Goal: Transaction & Acquisition: Obtain resource

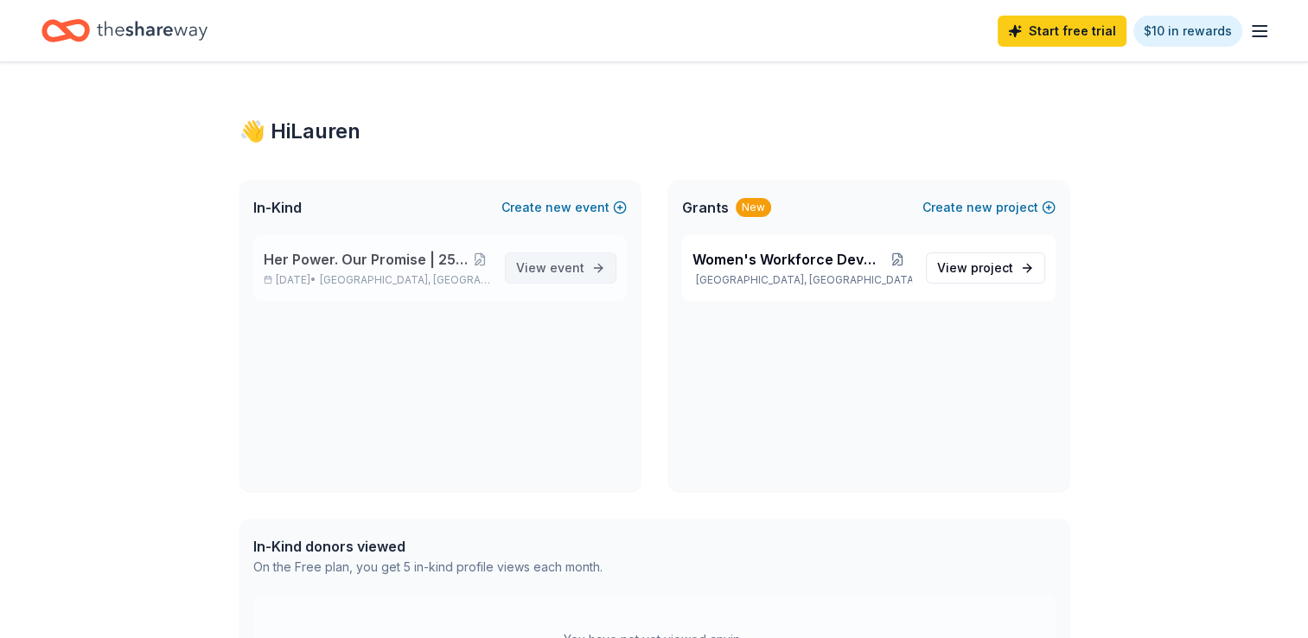
click at [569, 268] on span "event" at bounding box center [567, 267] width 35 height 15
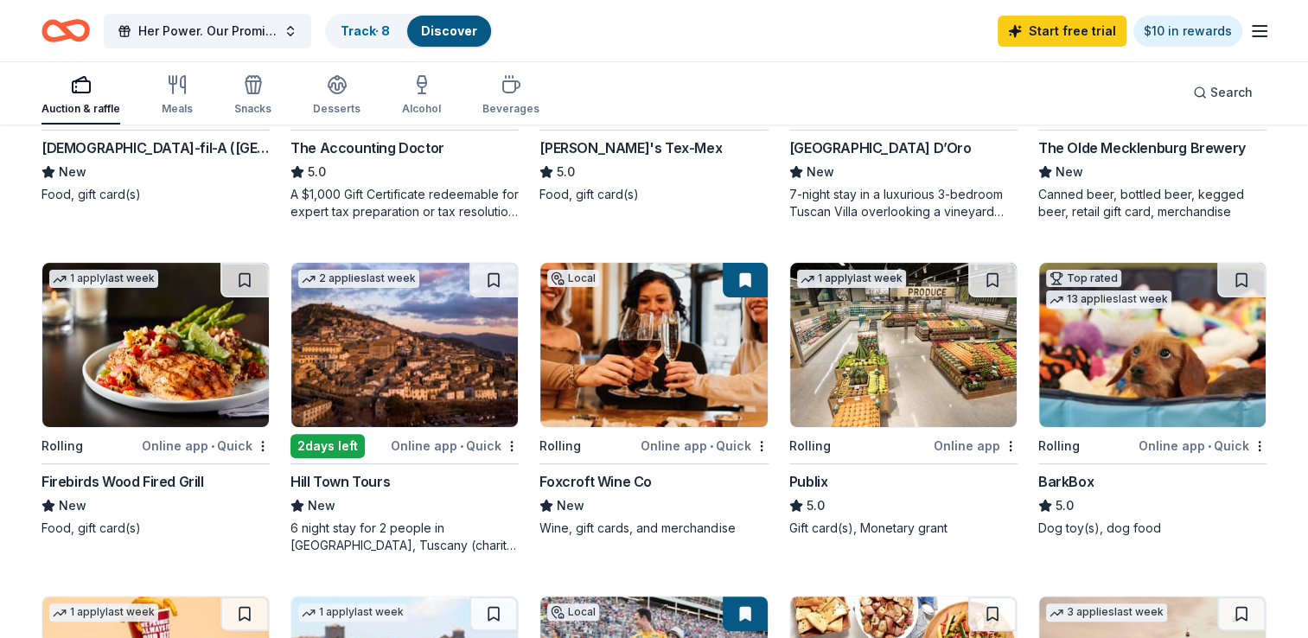
scroll to position [432, 0]
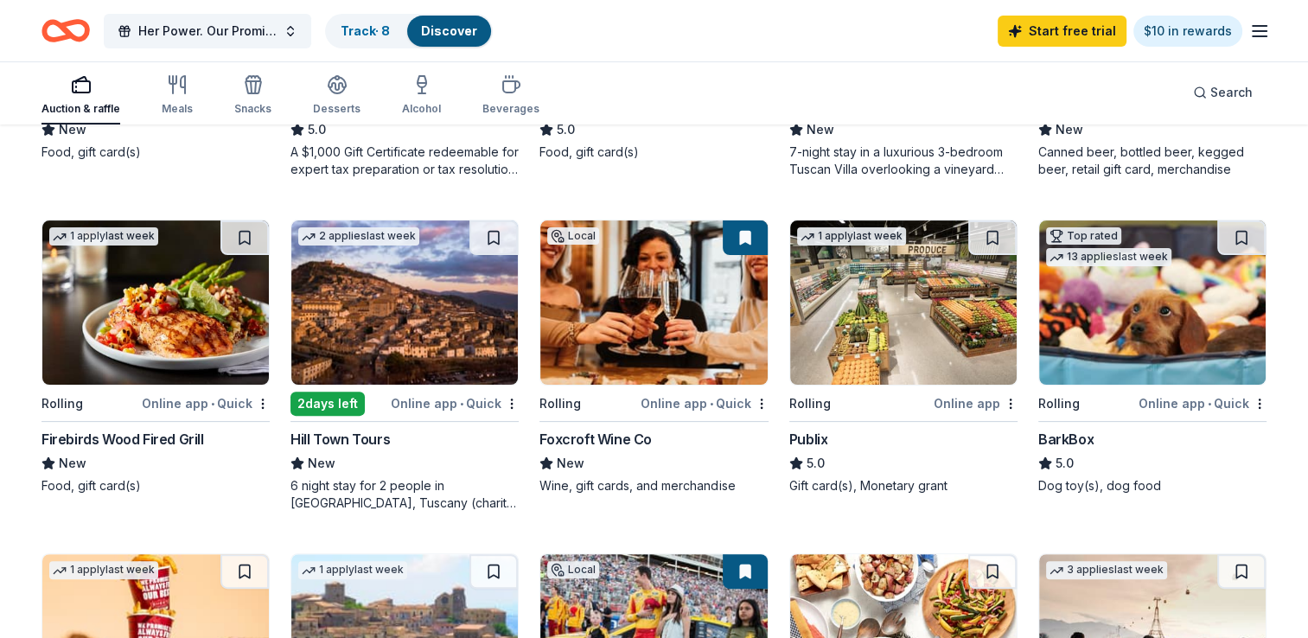
click at [649, 342] on img at bounding box center [653, 302] width 227 height 164
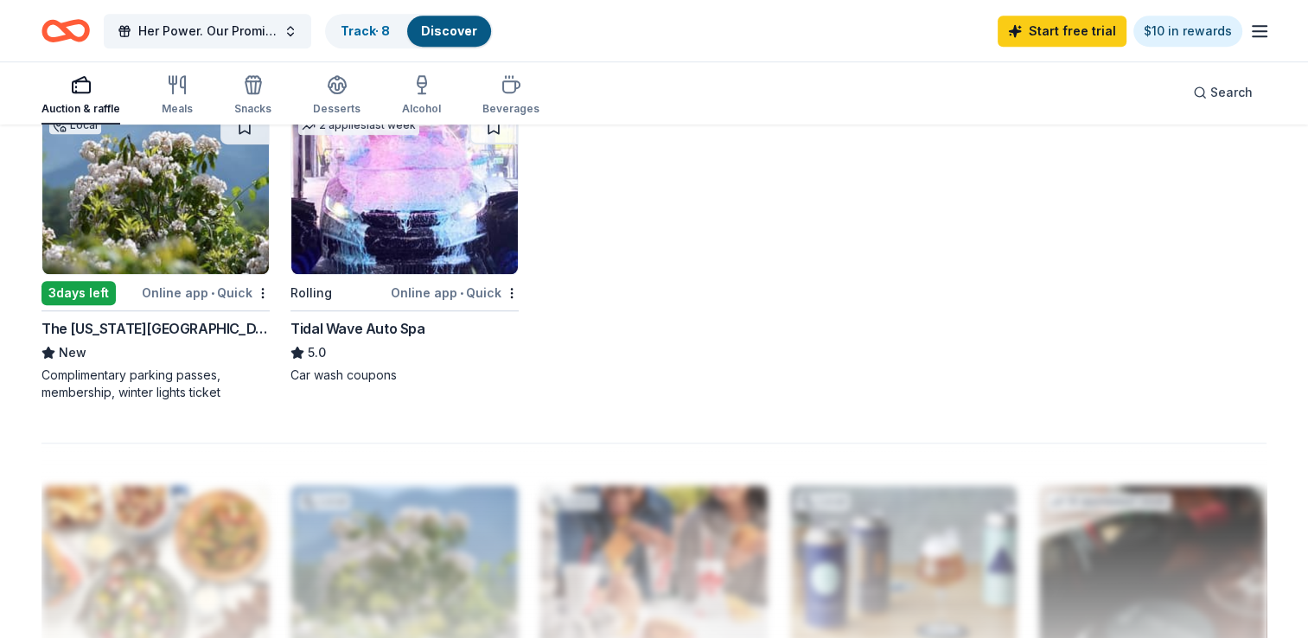
scroll to position [1124, 0]
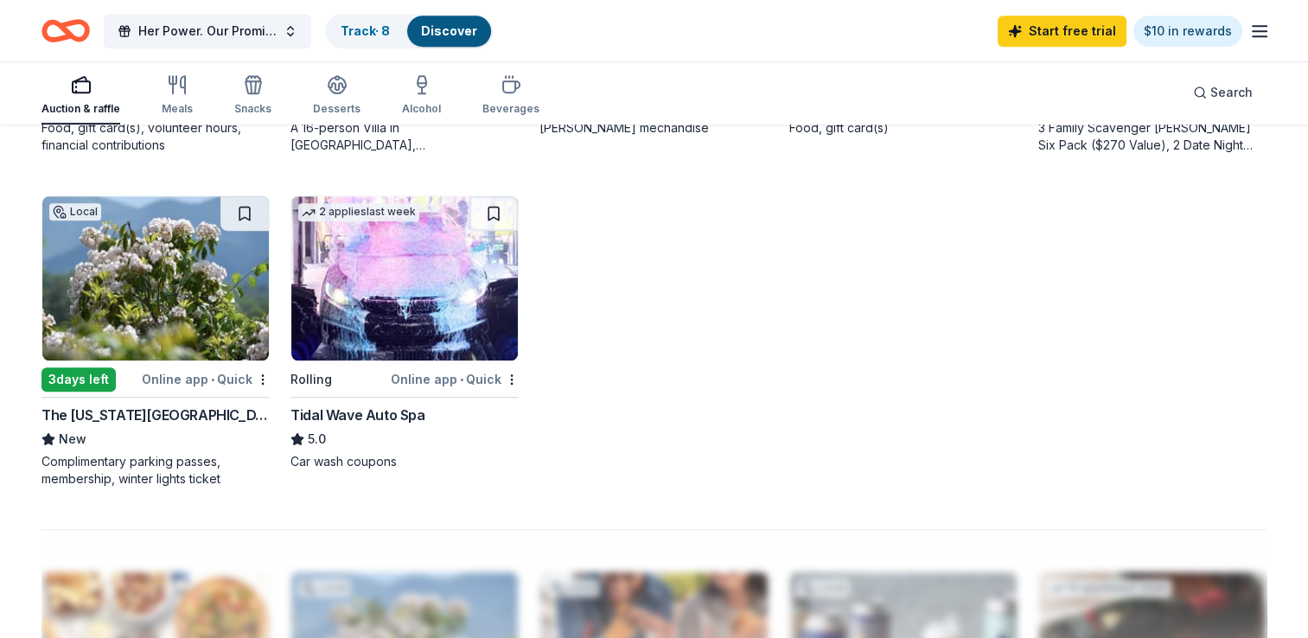
click at [214, 285] on img at bounding box center [155, 278] width 227 height 164
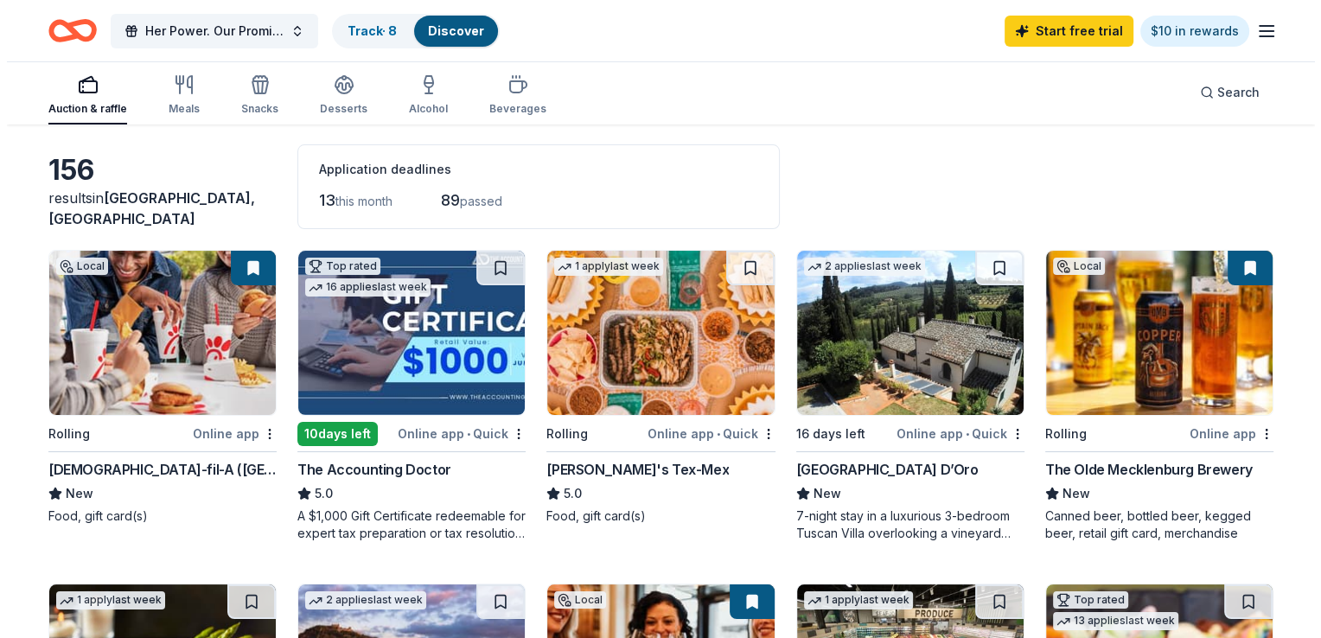
scroll to position [0, 0]
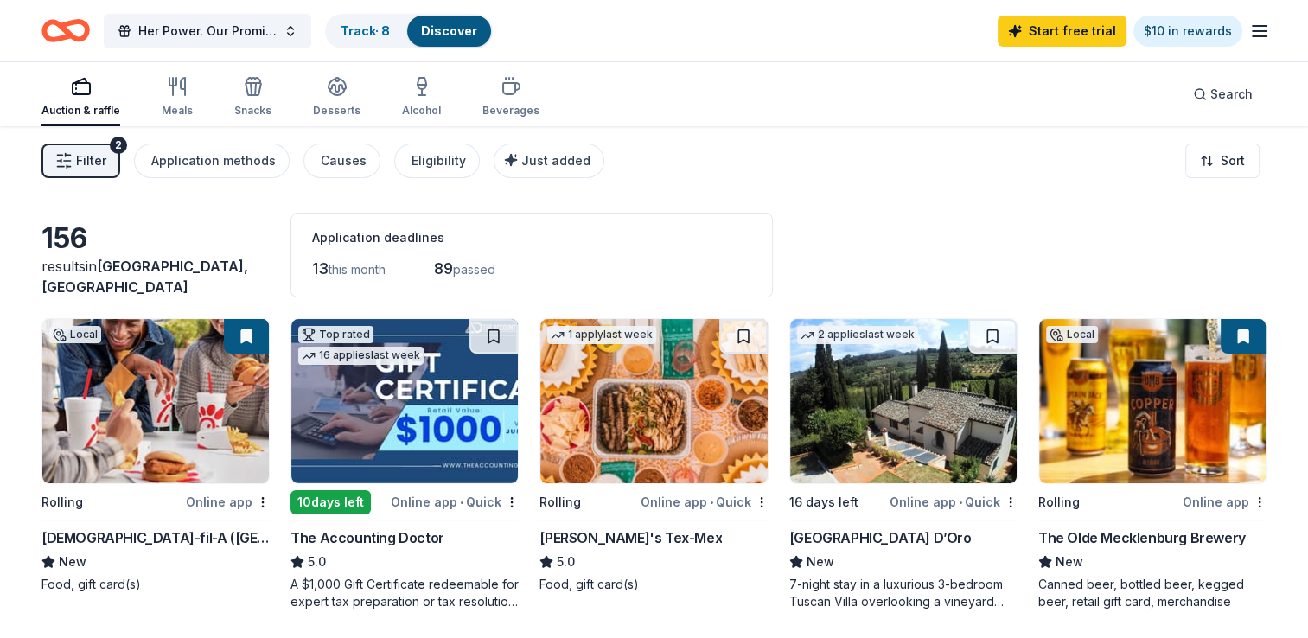
click at [106, 164] on button "Filter 2" at bounding box center [80, 161] width 79 height 35
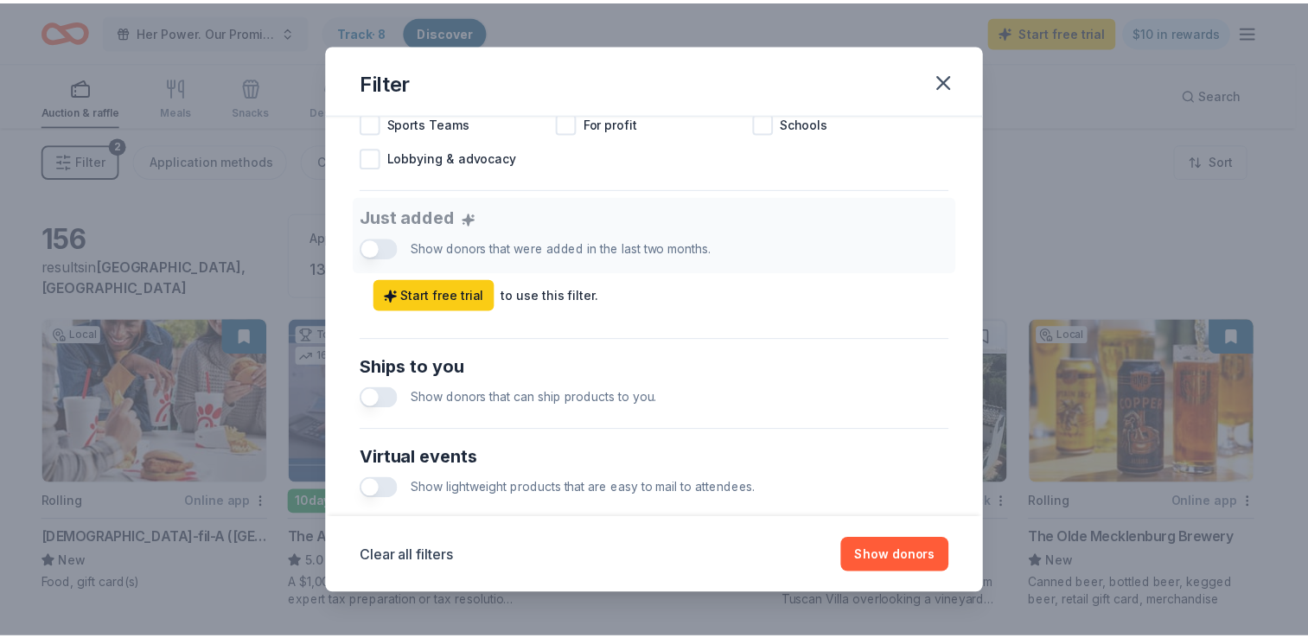
scroll to position [852, 0]
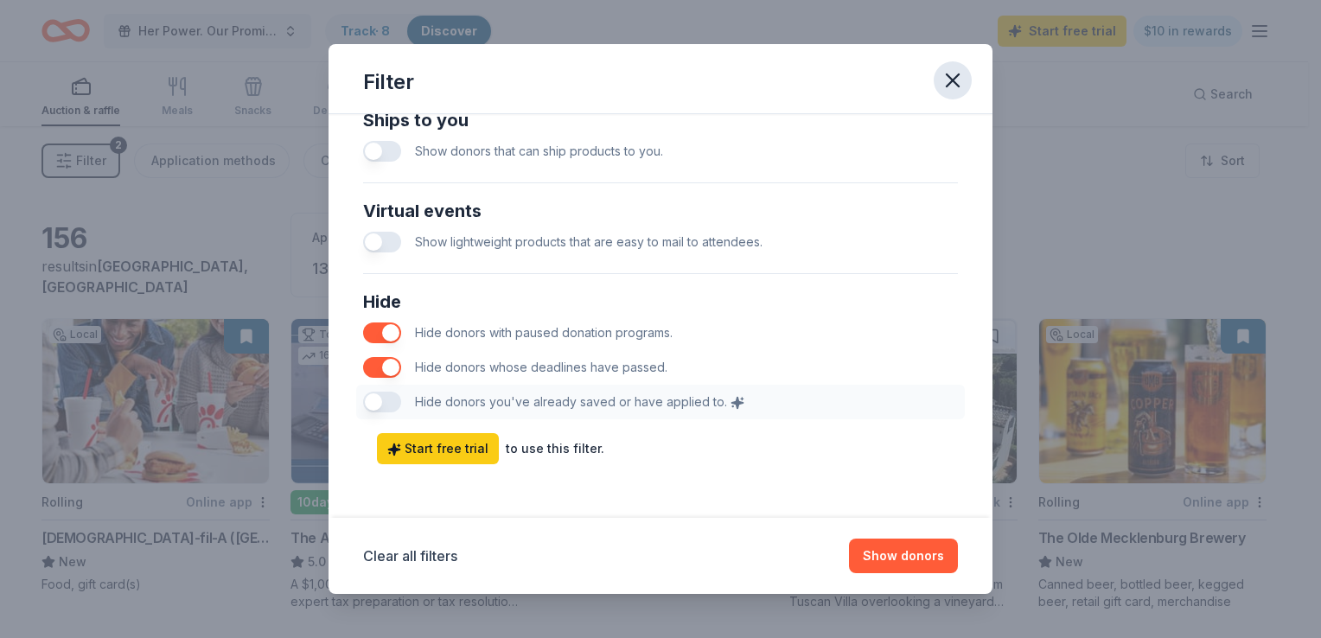
click at [954, 73] on icon "button" at bounding box center [953, 80] width 24 height 24
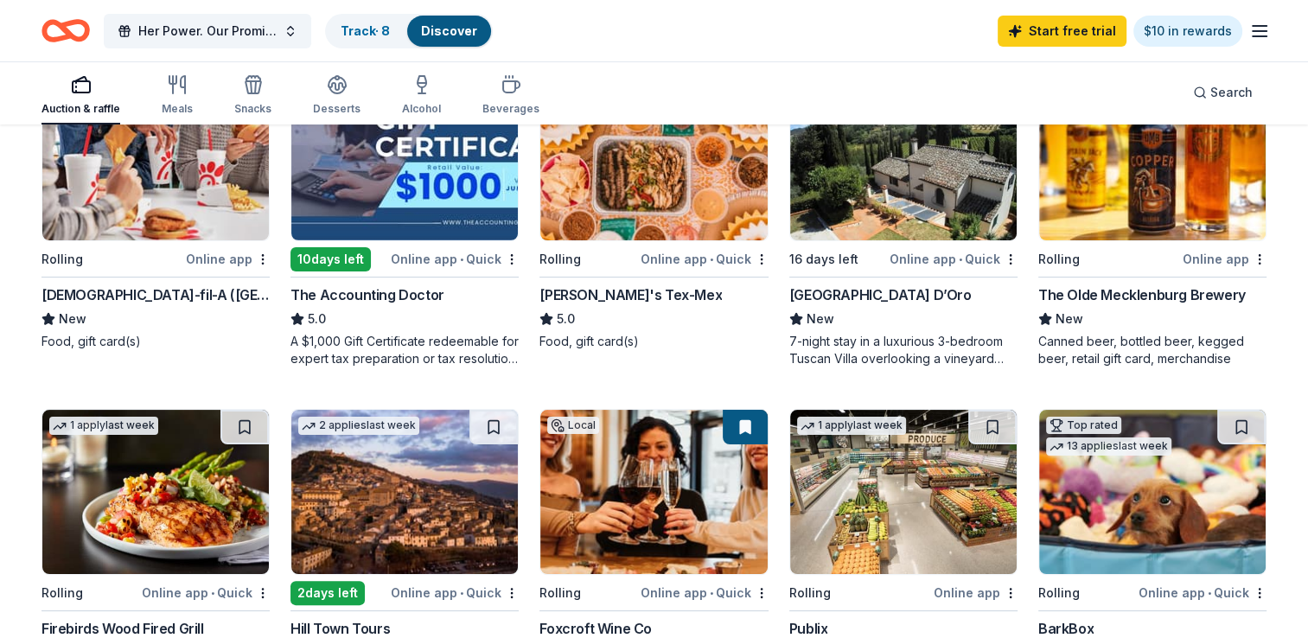
scroll to position [432, 0]
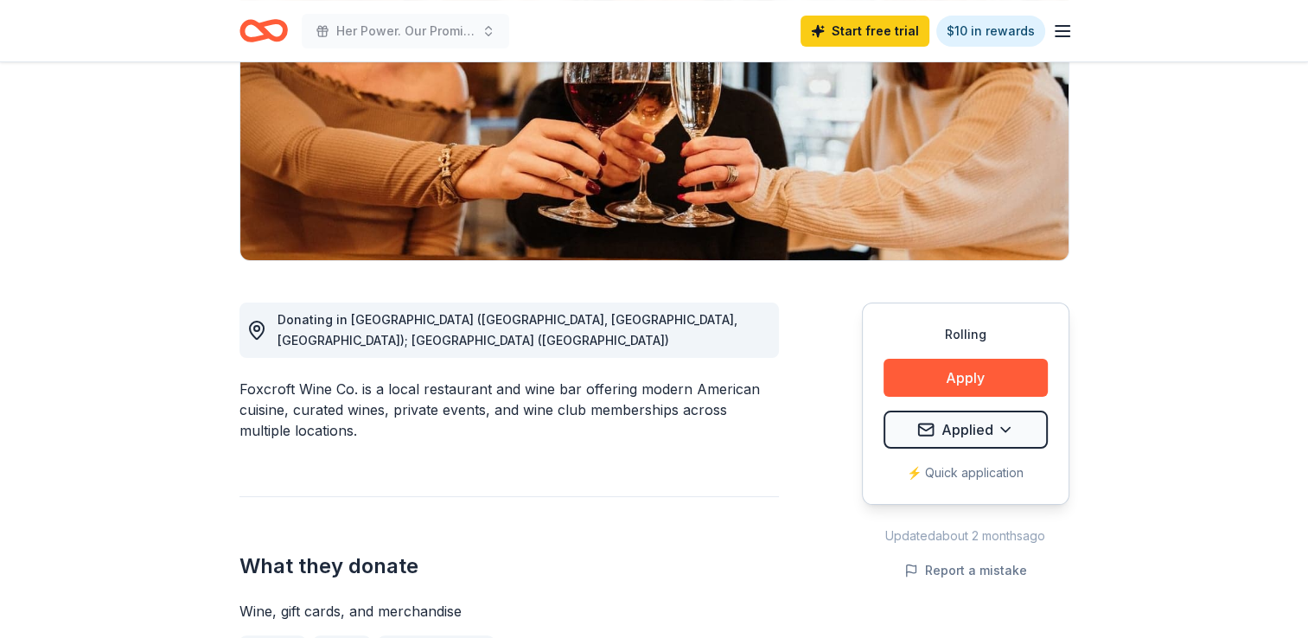
scroll to position [346, 0]
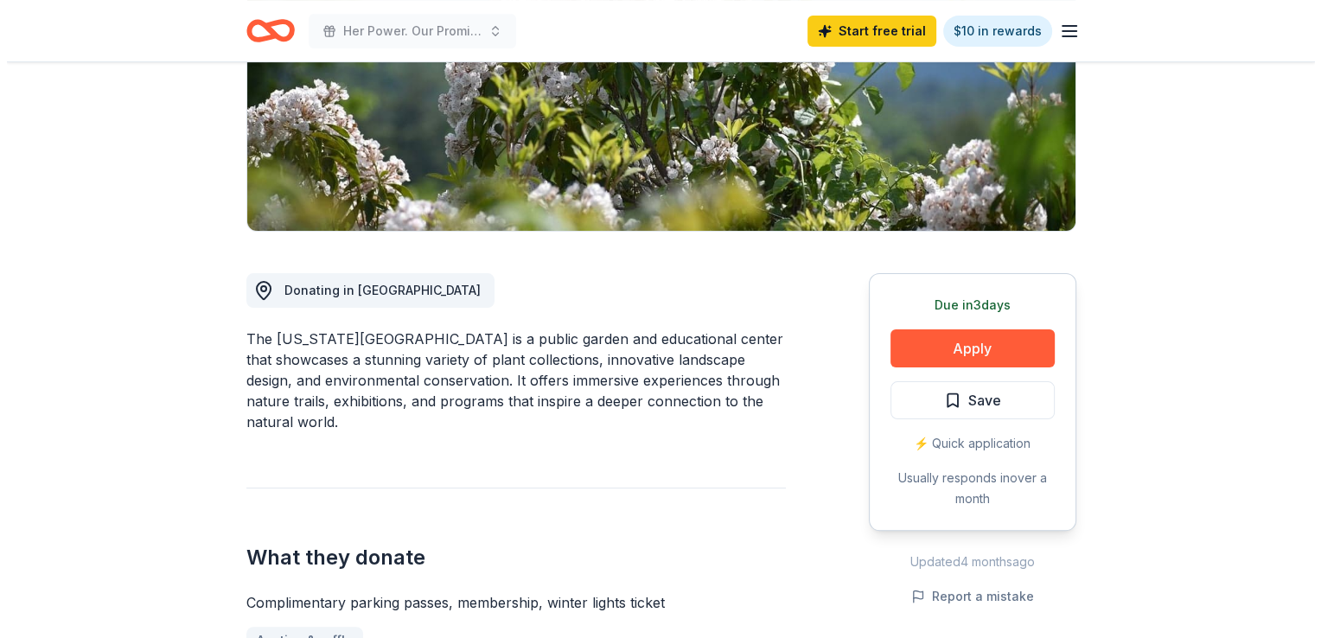
scroll to position [346, 0]
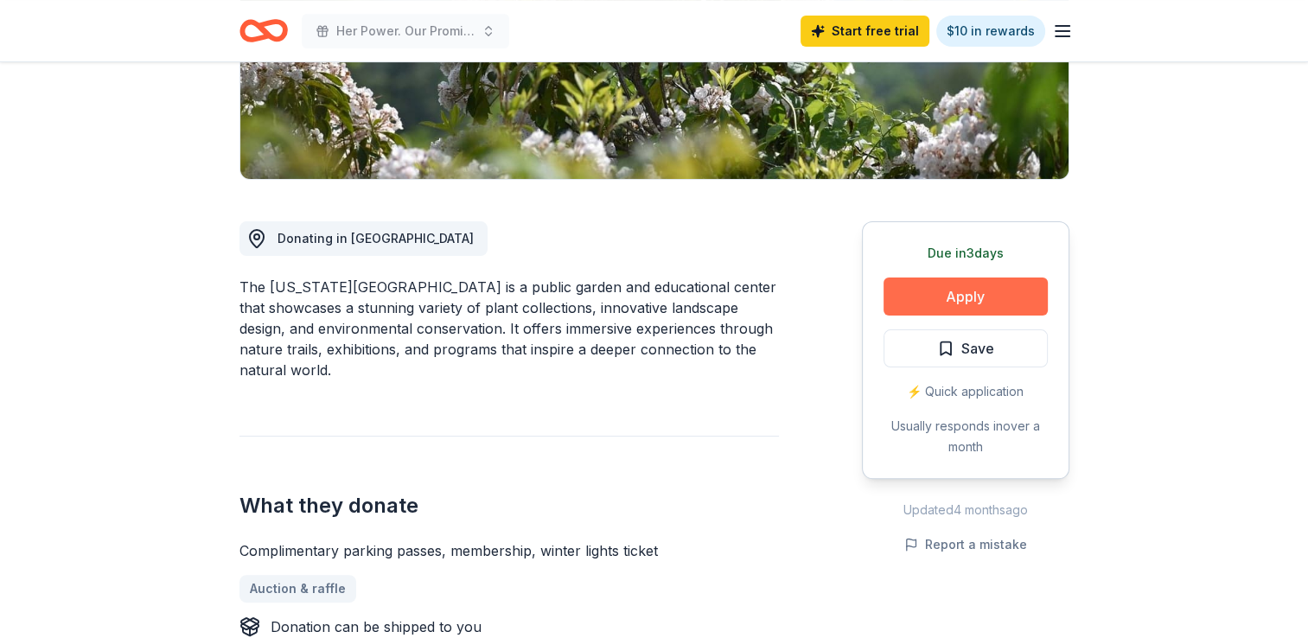
click at [914, 296] on button "Apply" at bounding box center [966, 297] width 164 height 38
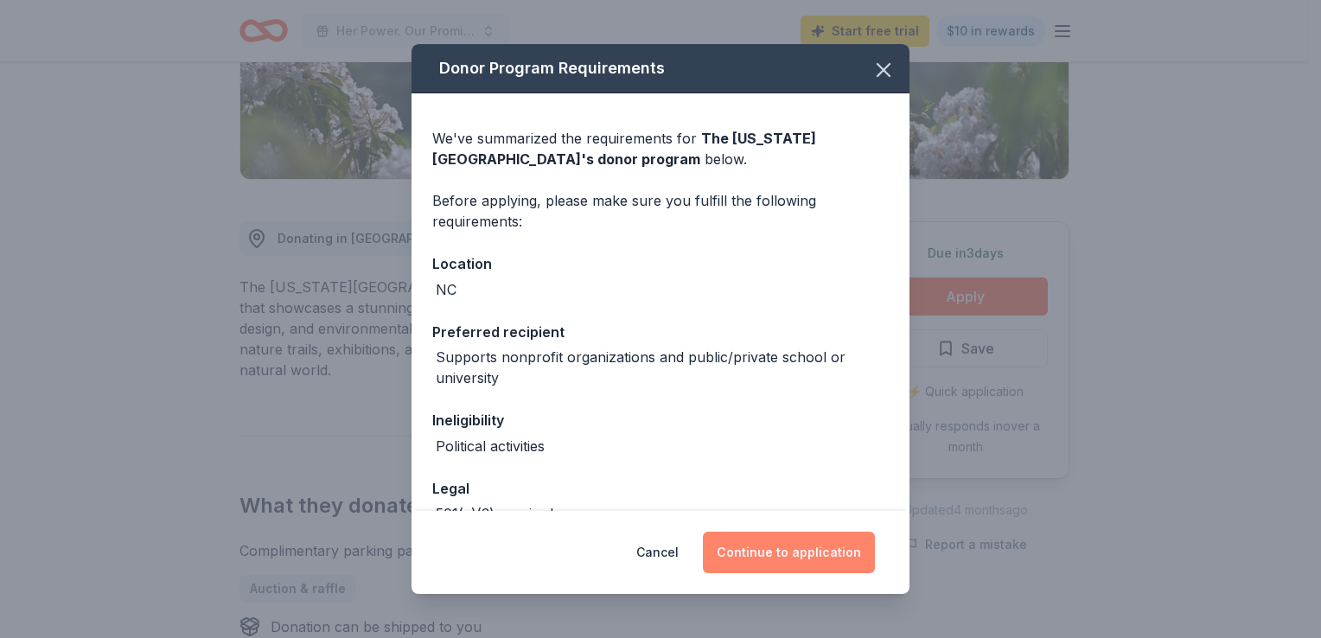
click at [786, 567] on button "Continue to application" at bounding box center [789, 552] width 172 height 41
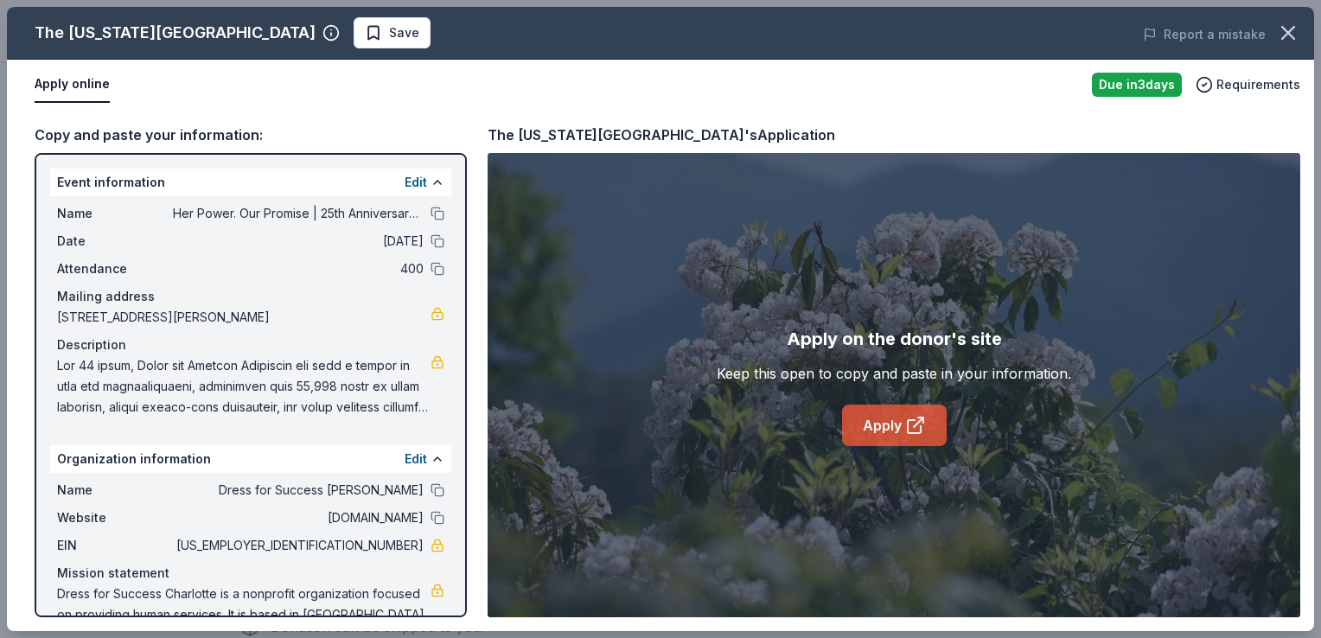
click at [913, 431] on icon at bounding box center [915, 425] width 21 height 21
